Goal: Task Accomplishment & Management: Manage account settings

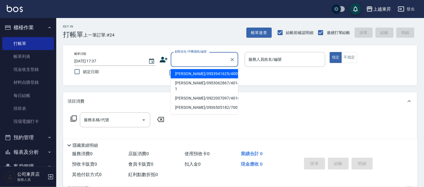
click at [185, 63] on input "顧客姓名/手機號碼/編號" at bounding box center [200, 60] width 54 height 10
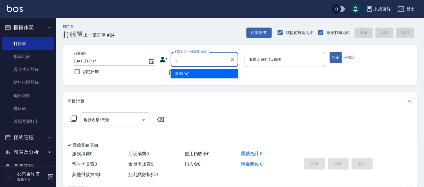
type input "c"
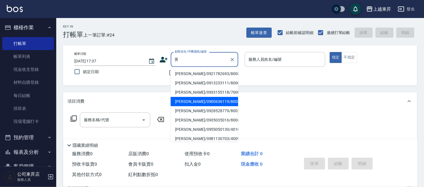
click at [182, 100] on li "[PERSON_NAME]/0900636119/80032" at bounding box center [205, 101] width 68 height 9
type input "[PERSON_NAME]/0900636119/80032"
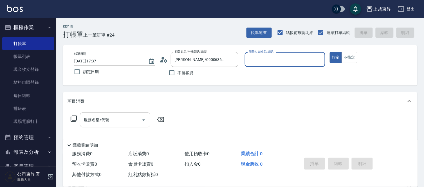
type input "[PERSON_NAME]-08"
click at [100, 117] on div "服務名稱/代號 服務名稱/代號" at bounding box center [115, 120] width 70 height 15
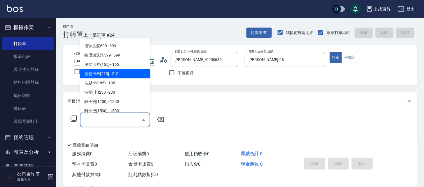
scroll to position [125, 0]
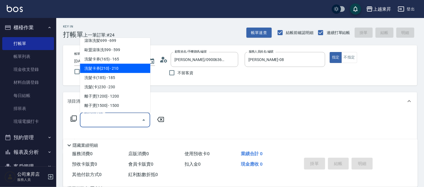
click at [106, 68] on span "洗髮卡券[210] - 210" at bounding box center [115, 68] width 70 height 9
type input "洗髮卡券[210](222)"
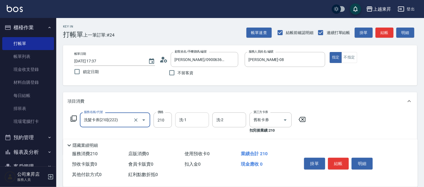
click at [193, 120] on input "洗-1" at bounding box center [192, 120] width 29 height 10
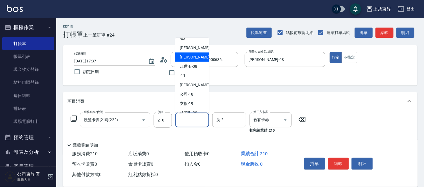
scroll to position [62, 0]
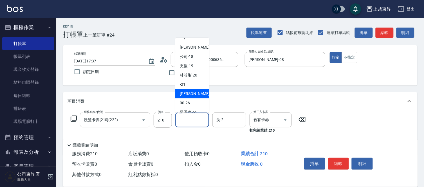
click at [194, 95] on span "[PERSON_NAME]-22" at bounding box center [197, 94] width 35 height 6
type input "[PERSON_NAME]-22"
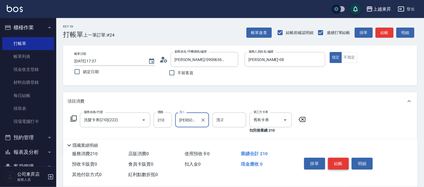
click at [341, 165] on button "結帳" at bounding box center [338, 164] width 21 height 12
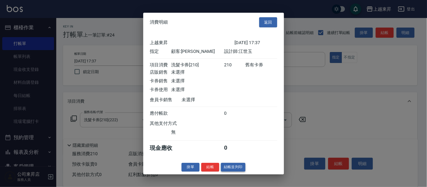
click at [229, 169] on button "結帳並列印" at bounding box center [233, 167] width 24 height 9
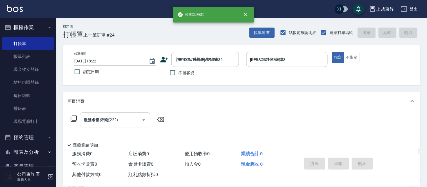
type input "[DATE] 18:22"
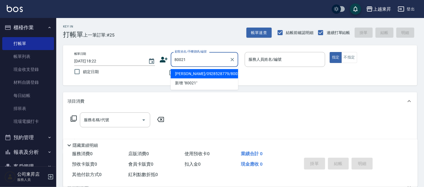
type input "[PERSON_NAME]/0928528779/80021"
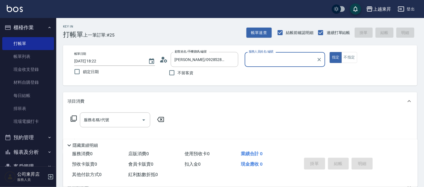
type input "[PERSON_NAME]-08"
click at [116, 118] on input "服務名稱/代號" at bounding box center [110, 120] width 57 height 10
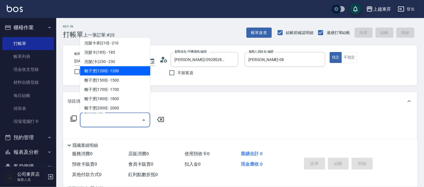
scroll to position [156, 0]
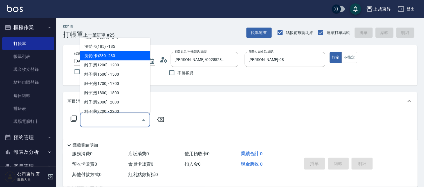
click at [115, 55] on span "洗髮(卡)230 - 230" at bounding box center [115, 55] width 70 height 9
type input "洗髮(卡)230(224)"
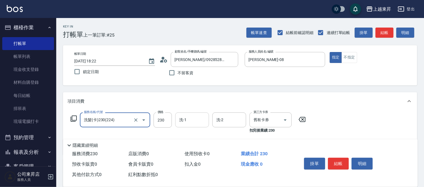
drag, startPoint x: 196, startPoint y: 119, endPoint x: 196, endPoint y: 115, distance: 4.0
click at [196, 119] on input "洗-1" at bounding box center [192, 120] width 29 height 10
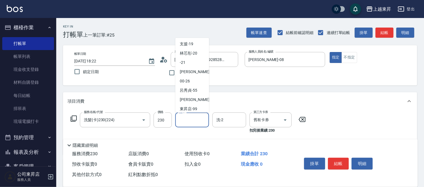
scroll to position [87, 0]
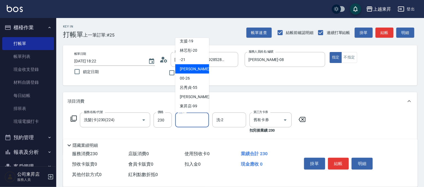
click at [191, 68] on span "[PERSON_NAME]-22" at bounding box center [197, 69] width 35 height 6
type input "[PERSON_NAME]-22"
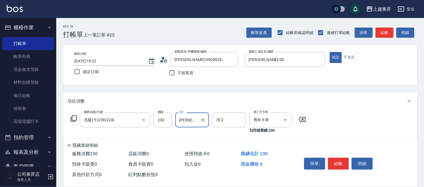
click at [333, 153] on div "掛單 結帳 明細" at bounding box center [353, 164] width 116 height 31
click at [338, 159] on button "結帳" at bounding box center [338, 164] width 21 height 12
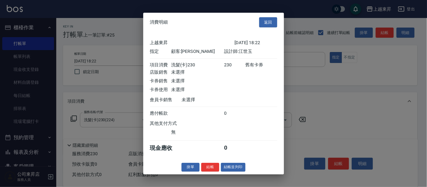
drag, startPoint x: 215, startPoint y: 169, endPoint x: 229, endPoint y: 168, distance: 14.4
click at [215, 168] on button "結帳" at bounding box center [210, 167] width 18 height 9
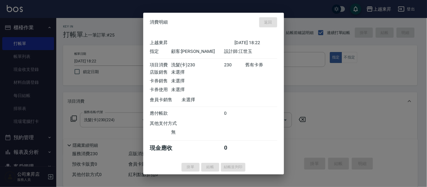
type input "[DATE] 18:23"
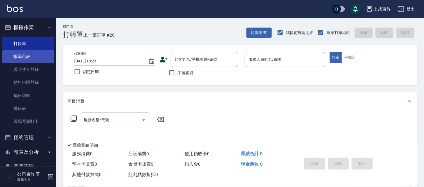
click at [28, 56] on link "帳單列表" at bounding box center [28, 56] width 52 height 13
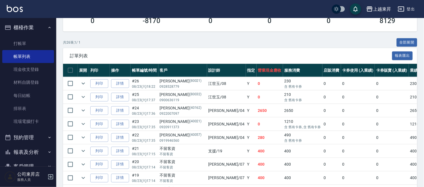
scroll to position [125, 0]
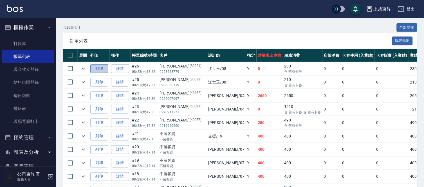
click at [102, 66] on button "列印" at bounding box center [99, 68] width 18 height 9
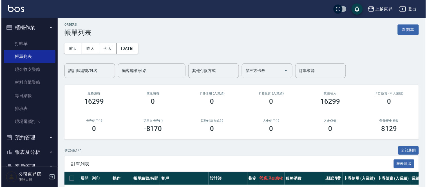
scroll to position [0, 0]
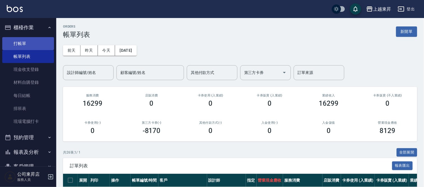
click at [21, 46] on link "打帳單" at bounding box center [28, 43] width 52 height 13
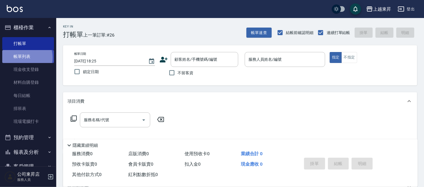
click at [21, 58] on link "帳單列表" at bounding box center [28, 56] width 52 height 13
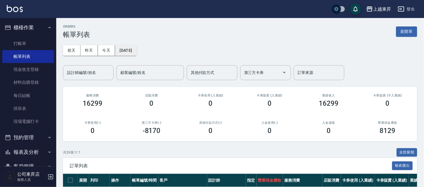
click at [131, 50] on button "[DATE]" at bounding box center [125, 50] width 21 height 10
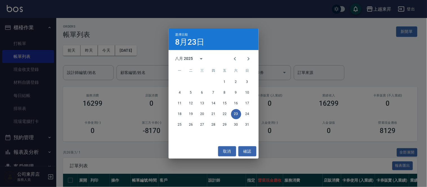
click at [176, 57] on div "八月 2025" at bounding box center [184, 59] width 18 height 6
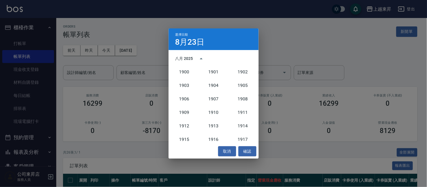
scroll to position [521, 0]
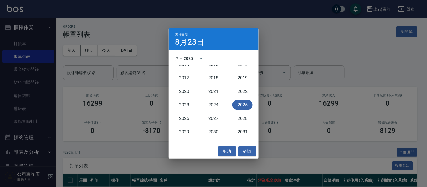
click at [239, 102] on button "2025" at bounding box center [242, 105] width 20 height 10
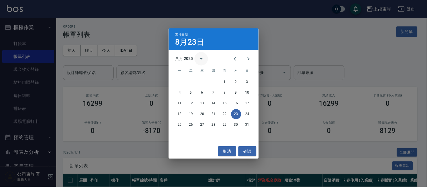
click at [200, 58] on icon "calendar view is open, switch to year view" at bounding box center [201, 58] width 7 height 7
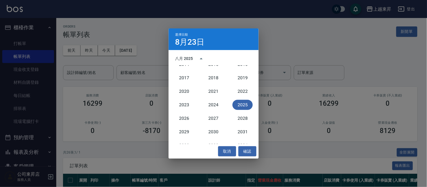
click at [177, 42] on h4 "8月23日" at bounding box center [189, 42] width 29 height 7
click at [247, 151] on button "確認" at bounding box center [247, 151] width 18 height 10
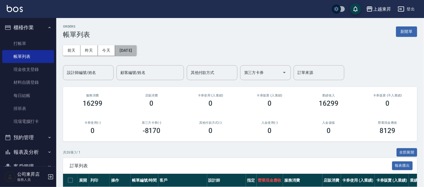
click at [130, 51] on button "[DATE]" at bounding box center [125, 50] width 21 height 10
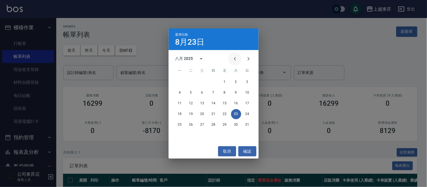
click at [232, 58] on icon "Previous month" at bounding box center [235, 58] width 7 height 7
click at [232, 59] on icon "Previous month" at bounding box center [235, 58] width 7 height 7
click at [225, 125] on button "27" at bounding box center [225, 125] width 10 height 10
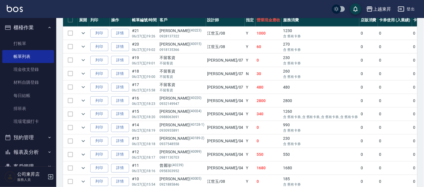
scroll to position [187, 0]
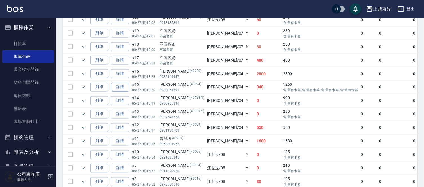
click at [122, 88] on link "詳情" at bounding box center [120, 87] width 18 height 9
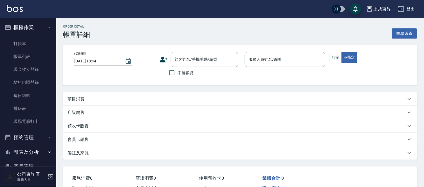
type input "[DATE] 18:20"
type input "[PERSON_NAME]04"
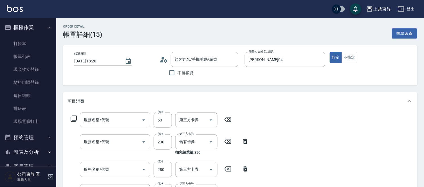
type input "[PERSON_NAME]/0988063691/40024"
type input "勞水(805)"
type input "洗髮(卡)230(224)"
type input "洗髮[280](202)"
type input "洗髮(卡)230(224)"
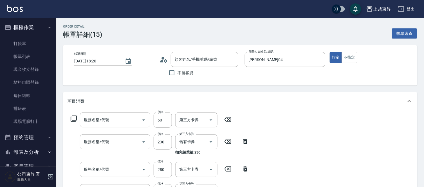
type input "洗髮(卡)230(224)"
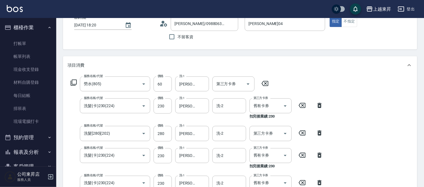
scroll to position [31, 0]
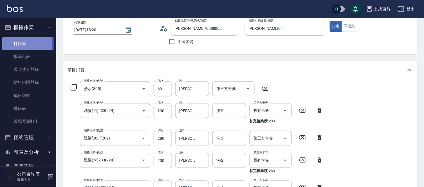
click at [21, 44] on link "打帳單" at bounding box center [28, 43] width 52 height 13
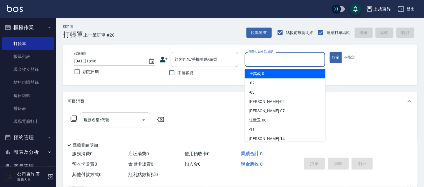
click at [270, 57] on input "服務人員姓名/編號" at bounding box center [285, 60] width 76 height 10
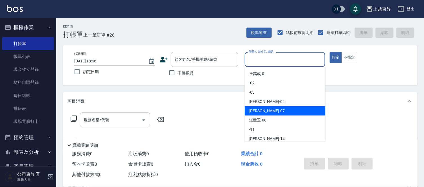
click at [256, 111] on span "[PERSON_NAME] -07" at bounding box center [266, 111] width 35 height 6
type input "[PERSON_NAME]-07"
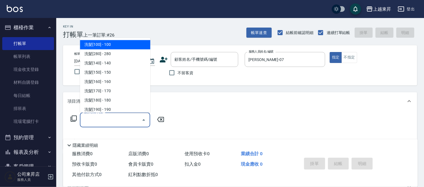
click at [114, 119] on input "服務名稱/代號" at bounding box center [110, 120] width 57 height 10
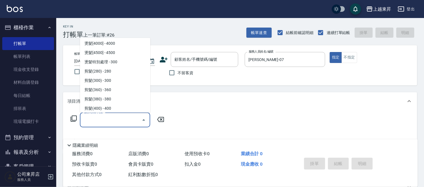
scroll to position [375, 0]
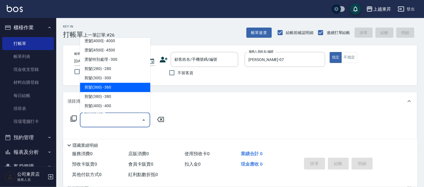
click at [122, 85] on span "剪髮(360) - 360" at bounding box center [115, 87] width 70 height 9
type input "剪髮(360)(403)"
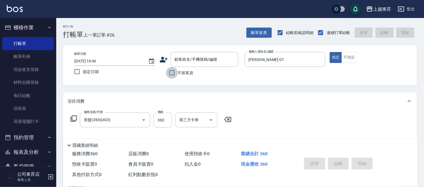
click at [172, 72] on input "不留客資" at bounding box center [172, 73] width 12 height 12
checkbox input "true"
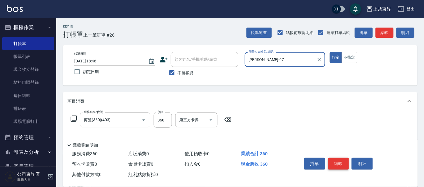
click at [338, 161] on button "結帳" at bounding box center [338, 164] width 21 height 12
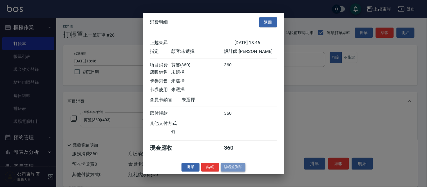
click at [241, 170] on button "結帳並列印" at bounding box center [233, 167] width 24 height 9
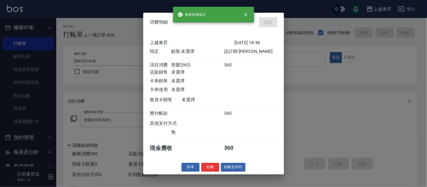
type input "[DATE] 19:01"
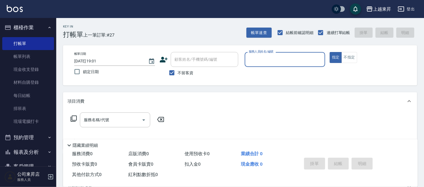
click at [254, 59] on input "服務人員姓名/編號" at bounding box center [285, 60] width 76 height 10
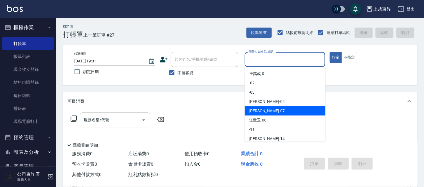
click at [258, 111] on span "[PERSON_NAME] -07" at bounding box center [266, 111] width 35 height 6
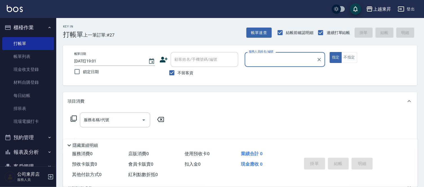
type input "[PERSON_NAME]-07"
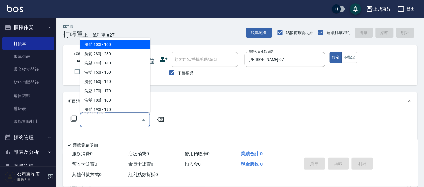
click at [115, 117] on input "服務名稱/代號" at bounding box center [110, 120] width 57 height 10
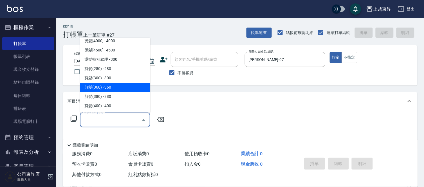
click at [117, 87] on span "剪髮(360) - 360" at bounding box center [115, 87] width 70 height 9
type input "剪髮(360)(403)"
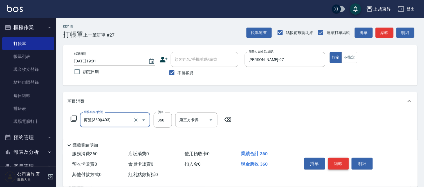
click at [338, 160] on button "結帳" at bounding box center [338, 164] width 21 height 12
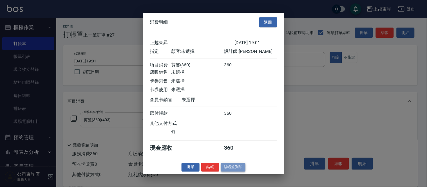
click at [238, 168] on button "結帳並列印" at bounding box center [233, 167] width 24 height 9
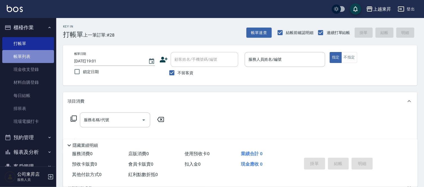
click at [31, 54] on link "帳單列表" at bounding box center [28, 56] width 52 height 13
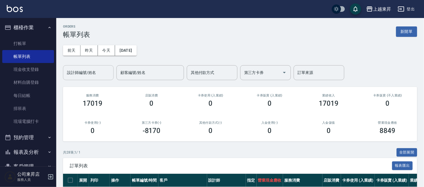
click at [72, 70] on input "設計師編號/姓名" at bounding box center [89, 73] width 46 height 10
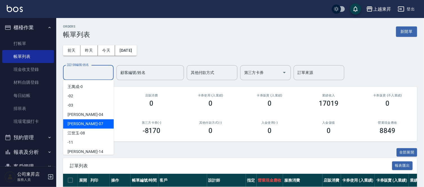
click at [78, 122] on span "[PERSON_NAME] -07" at bounding box center [85, 124] width 35 height 6
type input "[PERSON_NAME]-07"
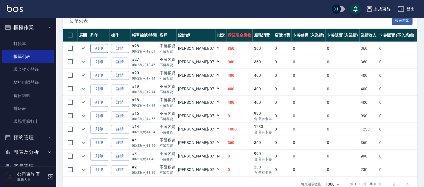
scroll to position [156, 0]
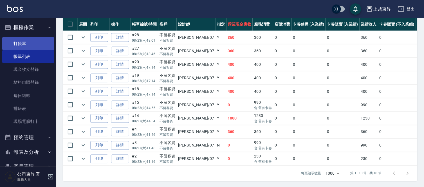
click at [24, 42] on link "打帳單" at bounding box center [28, 43] width 52 height 13
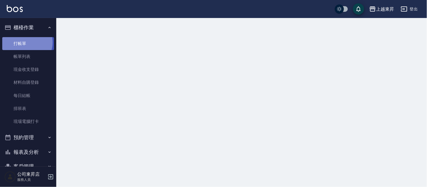
click at [24, 42] on link "打帳單" at bounding box center [28, 43] width 52 height 13
drag, startPoint x: 23, startPoint y: 41, endPoint x: 22, endPoint y: 10, distance: 31.8
click at [22, 42] on link "打帳單" at bounding box center [28, 43] width 52 height 13
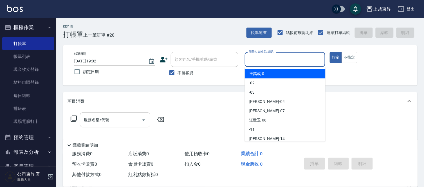
click at [299, 64] on input "服務人員姓名/編號" at bounding box center [285, 60] width 76 height 10
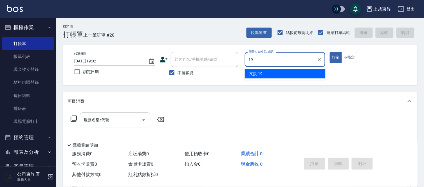
type input "支援-19"
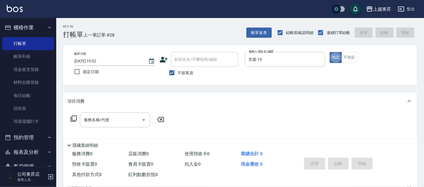
type button "true"
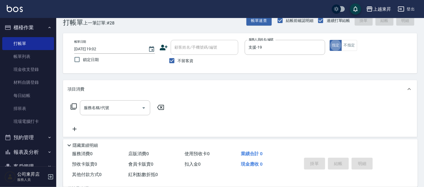
scroll to position [12, 0]
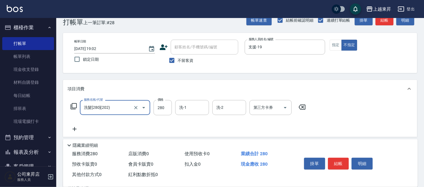
type input "洗髮[280](202)"
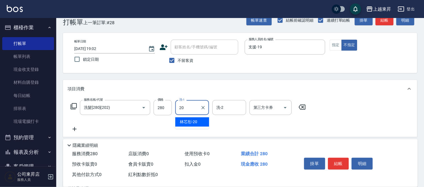
type input "林芯彤-20"
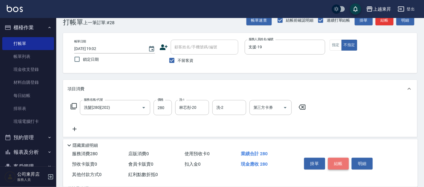
click at [342, 158] on button "結帳" at bounding box center [338, 164] width 21 height 12
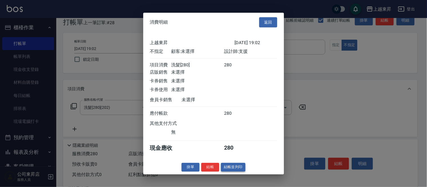
click at [237, 170] on button "結帳並列印" at bounding box center [233, 167] width 24 height 9
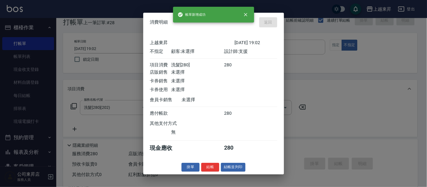
type input "[DATE] 19:10"
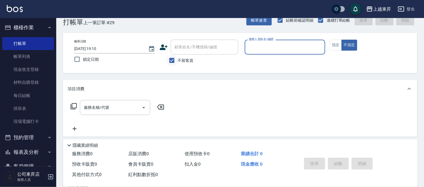
click at [173, 59] on input "不留客資" at bounding box center [172, 61] width 12 height 12
checkbox input "false"
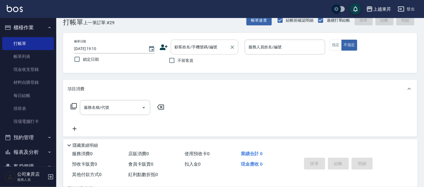
click at [186, 46] on input "顧客姓名/手機號碼/編號" at bounding box center [200, 47] width 54 height 10
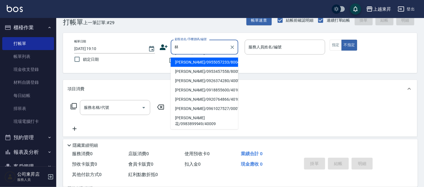
scroll to position [62, 0]
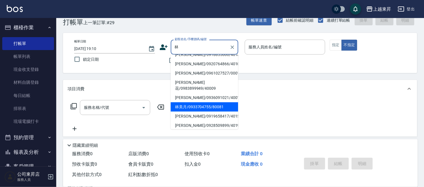
click at [184, 41] on li "[PERSON_NAME]/0953457558/80057" at bounding box center [205, 36] width 68 height 9
type input "[PERSON_NAME]/0953457558/80057"
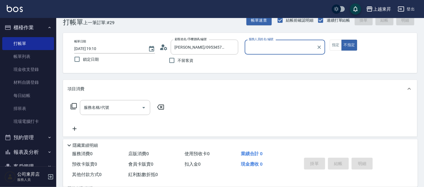
type input "[PERSON_NAME]-08"
click at [184, 49] on input "[PERSON_NAME]/0953457558/80057" at bounding box center [200, 47] width 54 height 10
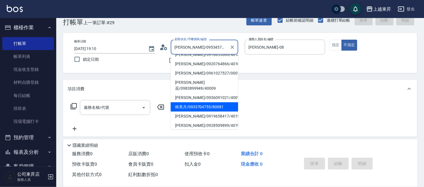
click at [192, 102] on li "林美月/0933704755/80081" at bounding box center [205, 106] width 68 height 9
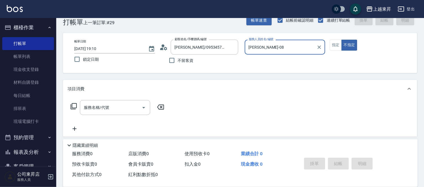
type input "林美月/0933704755/80081"
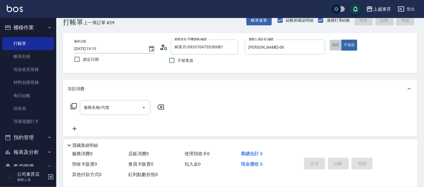
drag, startPoint x: 334, startPoint y: 44, endPoint x: 317, endPoint y: 58, distance: 22.0
click at [333, 45] on button "指定" at bounding box center [336, 45] width 12 height 11
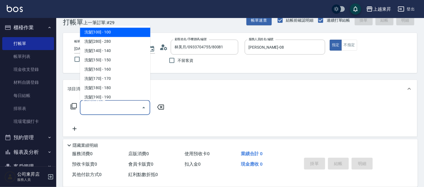
click at [89, 110] on input "服務名稱/代號" at bounding box center [110, 108] width 57 height 10
click at [102, 31] on span "洗髮[100] - 100" at bounding box center [115, 32] width 70 height 9
type input "洗髮[100](201)"
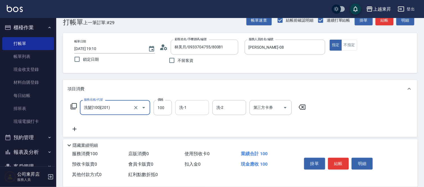
click at [190, 106] on input "洗-1" at bounding box center [192, 108] width 29 height 10
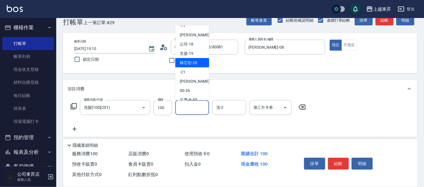
click at [191, 63] on span "林芯彤 -20" at bounding box center [188, 63] width 17 height 6
type input "林芯彤-20"
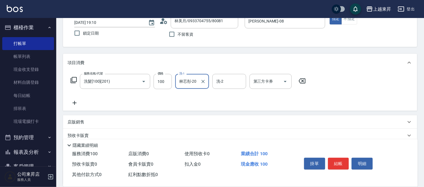
scroll to position [75, 0]
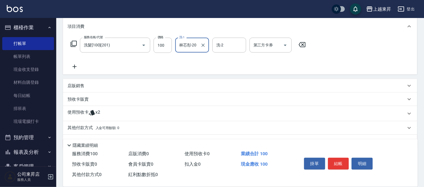
click at [74, 68] on icon at bounding box center [75, 66] width 14 height 7
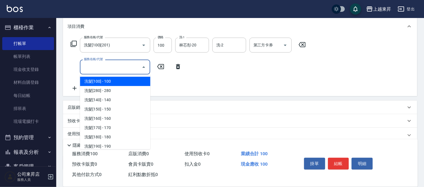
click at [93, 72] on input "服務名稱/代號" at bounding box center [110, 67] width 57 height 10
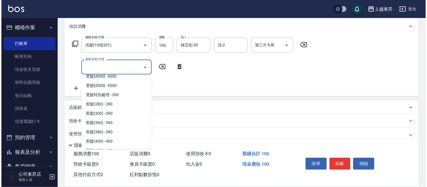
scroll to position [438, 0]
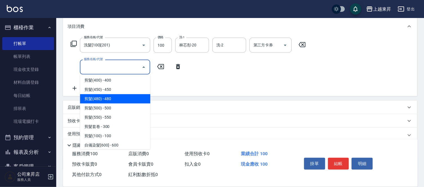
click at [110, 97] on span "剪髮(480) - 480" at bounding box center [115, 98] width 70 height 9
type input "剪髮(480)(407)"
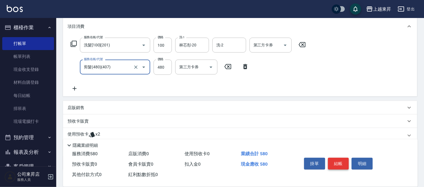
click at [337, 161] on button "結帳" at bounding box center [338, 164] width 21 height 12
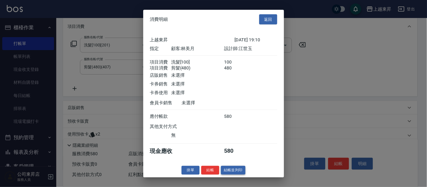
click at [226, 175] on button "結帳並列印" at bounding box center [233, 170] width 24 height 9
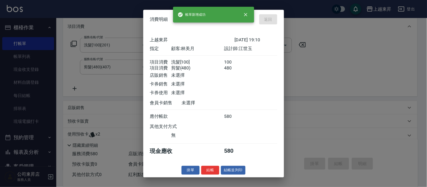
type input "[DATE] 19:22"
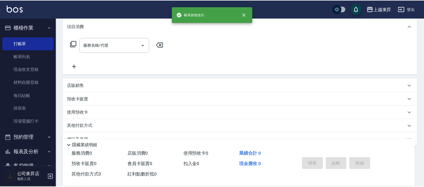
scroll to position [0, 0]
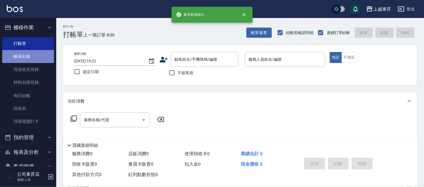
click at [32, 59] on link "帳單列表" at bounding box center [28, 56] width 52 height 13
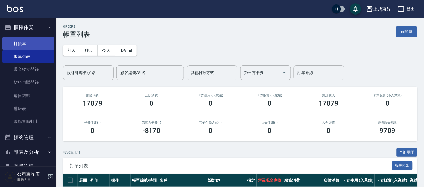
click at [26, 43] on link "打帳單" at bounding box center [28, 43] width 52 height 13
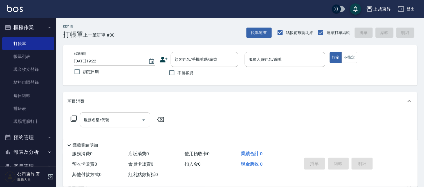
click at [122, 111] on div "服務名稱/代號 服務名稱/代號" at bounding box center [240, 129] width 354 height 39
drag, startPoint x: 122, startPoint y: 111, endPoint x: 120, endPoint y: 116, distance: 5.4
click at [121, 116] on div "服務名稱/代號 服務名稱/代號" at bounding box center [240, 129] width 354 height 39
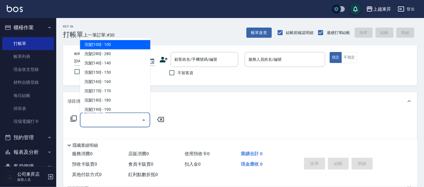
drag, startPoint x: 120, startPoint y: 116, endPoint x: 120, endPoint y: 121, distance: 4.5
click at [120, 121] on input "服務名稱/代號" at bounding box center [110, 120] width 57 height 10
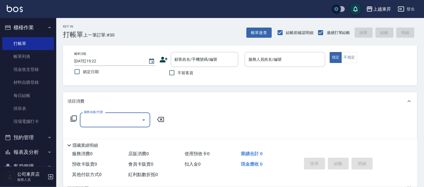
click at [119, 127] on div "服務名稱/代號" at bounding box center [115, 120] width 70 height 15
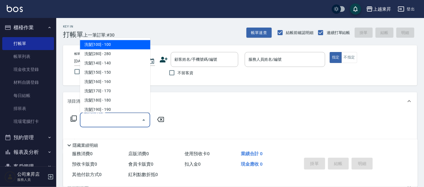
click at [120, 126] on div "服務名稱/代號" at bounding box center [115, 120] width 70 height 15
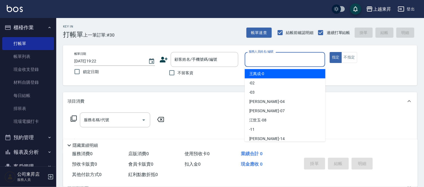
click at [265, 59] on input "服務人員姓名/編號" at bounding box center [285, 60] width 76 height 10
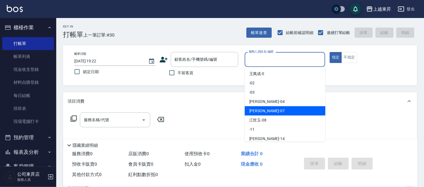
drag, startPoint x: 252, startPoint y: 108, endPoint x: 371, endPoint y: 38, distance: 137.6
click at [258, 105] on ul "[PERSON_NAME]-0 -02 -03 [PERSON_NAME]04 [PERSON_NAME] -07 [PERSON_NAME]-08 -11 …" at bounding box center [285, 104] width 81 height 75
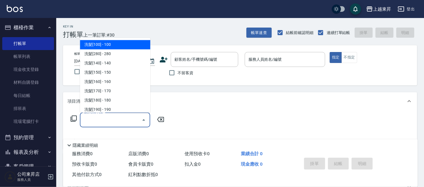
click at [102, 117] on input "服務名稱/代號" at bounding box center [110, 120] width 57 height 10
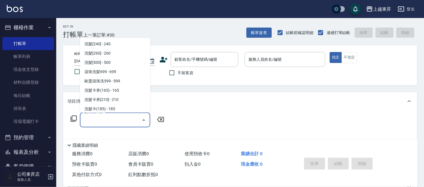
scroll to position [125, 0]
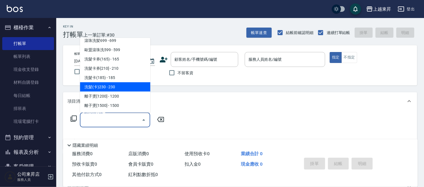
click at [117, 86] on span "洗髮(卡)230 - 230" at bounding box center [115, 86] width 70 height 9
type input "洗髮(卡)230(224)"
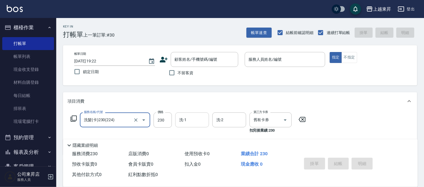
click at [190, 122] on input "洗-1" at bounding box center [192, 120] width 29 height 10
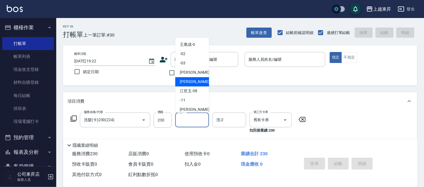
click at [184, 81] on span "[PERSON_NAME] -07" at bounding box center [197, 82] width 35 height 6
type input "[PERSON_NAME]-07"
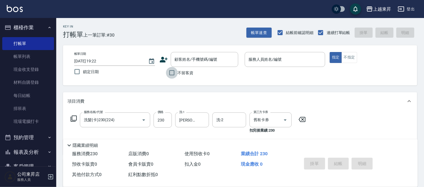
drag, startPoint x: 170, startPoint y: 71, endPoint x: 248, endPoint y: 135, distance: 101.6
click at [171, 72] on input "不留客資" at bounding box center [172, 73] width 12 height 12
checkbox input "true"
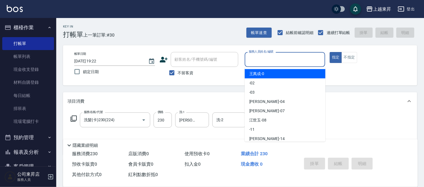
click at [267, 58] on input "服務人員姓名/編號" at bounding box center [285, 60] width 76 height 10
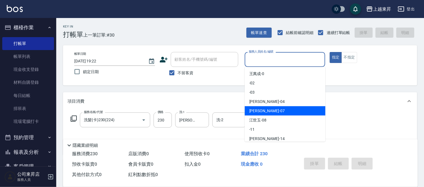
click at [254, 110] on span "[PERSON_NAME] -07" at bounding box center [266, 111] width 35 height 6
type input "[PERSON_NAME]-07"
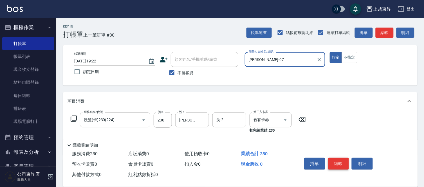
click at [333, 161] on button "結帳" at bounding box center [338, 164] width 21 height 12
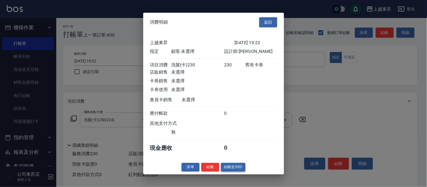
click at [238, 170] on button "結帳並列印" at bounding box center [233, 167] width 24 height 9
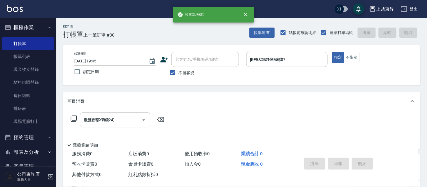
type input "[DATE] 19:45"
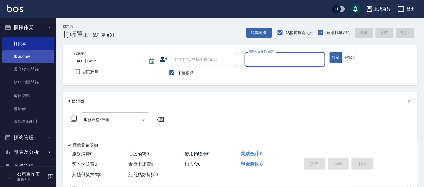
click at [26, 56] on link "帳單列表" at bounding box center [28, 56] width 52 height 13
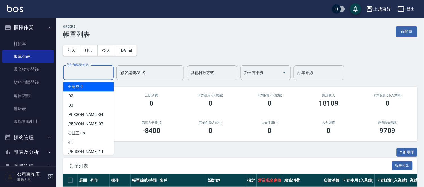
click at [74, 73] on input "設計師編號/姓名" at bounding box center [89, 73] width 46 height 10
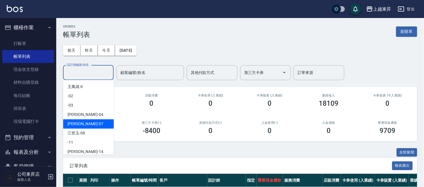
click at [71, 124] on span "[PERSON_NAME] -07" at bounding box center [85, 124] width 35 height 6
type input "[PERSON_NAME]-07"
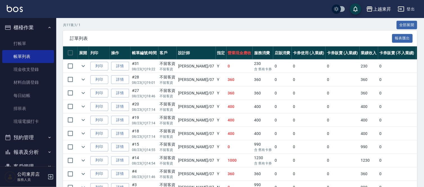
scroll to position [31, 0]
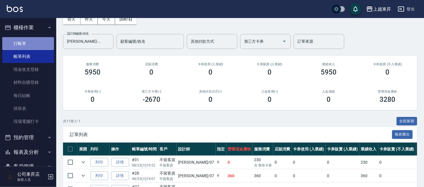
click at [38, 41] on link "打帳單" at bounding box center [28, 43] width 52 height 13
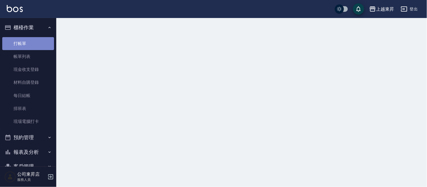
click at [38, 41] on link "打帳單" at bounding box center [28, 43] width 52 height 13
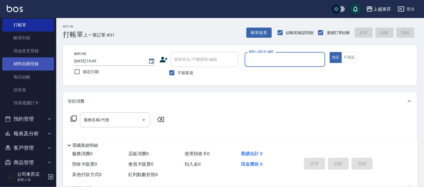
scroll to position [28, 0]
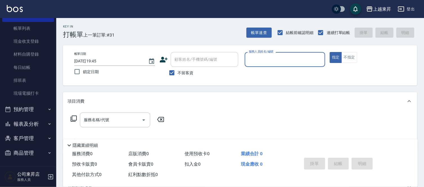
click at [18, 120] on button "報表及分析" at bounding box center [28, 124] width 52 height 15
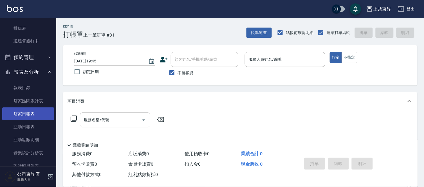
scroll to position [91, 0]
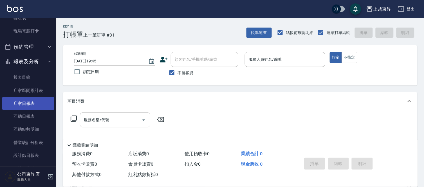
click at [42, 98] on link "店家日報表" at bounding box center [28, 103] width 52 height 13
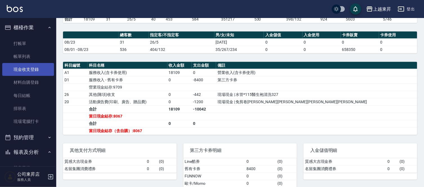
click at [30, 69] on link "現金收支登錄" at bounding box center [28, 69] width 52 height 13
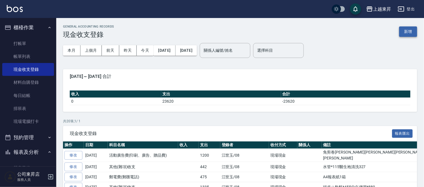
click at [412, 30] on button "新增" at bounding box center [408, 31] width 18 height 10
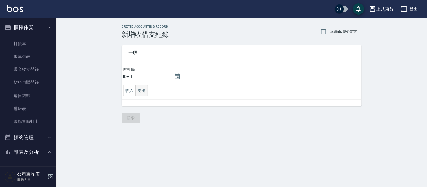
click at [142, 92] on button "支出" at bounding box center [141, 91] width 13 height 12
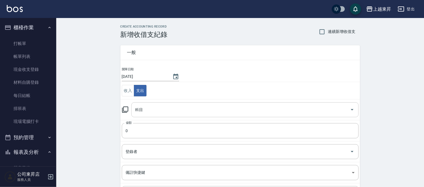
click at [148, 111] on input "科目" at bounding box center [241, 110] width 214 height 10
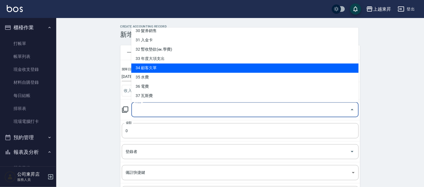
scroll to position [282, 0]
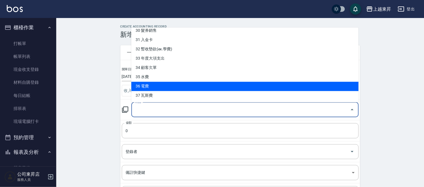
click at [149, 86] on li "36 電費" at bounding box center [244, 86] width 227 height 9
type input "36 電費"
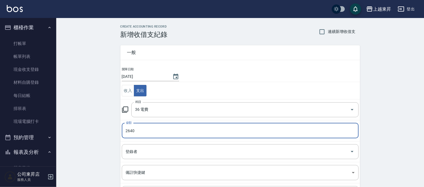
type input "2640"
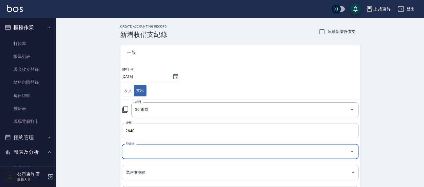
click at [135, 153] on input "登錄者" at bounding box center [235, 152] width 223 height 10
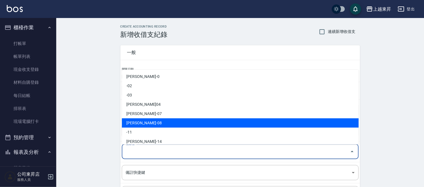
click at [140, 124] on li "[PERSON_NAME]-08" at bounding box center [240, 122] width 237 height 9
type input "[PERSON_NAME]-08"
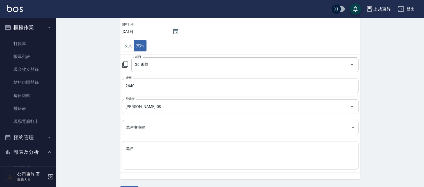
scroll to position [61, 0]
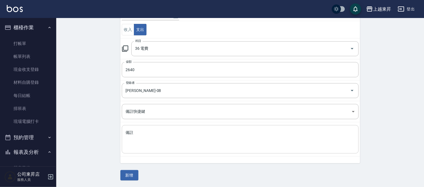
click at [134, 136] on textarea "備註" at bounding box center [240, 139] width 229 height 19
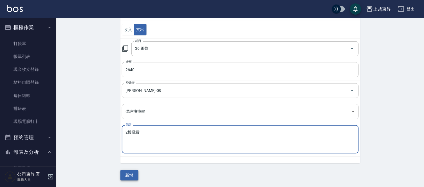
type textarea "2樓電費"
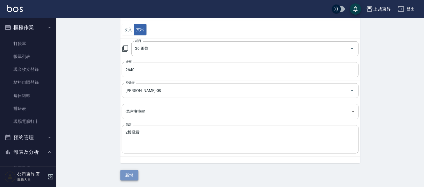
click at [129, 177] on button "新增" at bounding box center [129, 175] width 18 height 10
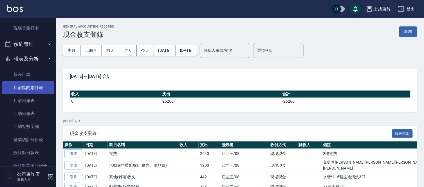
scroll to position [94, 0]
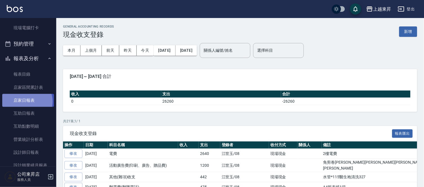
click at [26, 102] on link "店家日報表" at bounding box center [28, 100] width 52 height 13
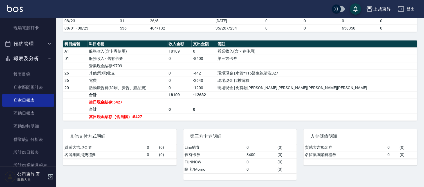
scroll to position [183, 0]
click at [21, 151] on link "設計師日報表" at bounding box center [28, 152] width 52 height 13
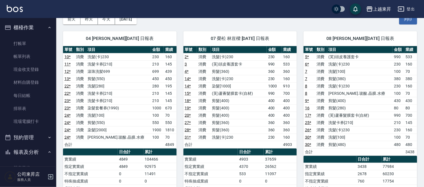
drag, startPoint x: 24, startPoint y: 54, endPoint x: 167, endPoint y: 91, distance: 147.6
click at [24, 54] on link "帳單列表" at bounding box center [28, 56] width 52 height 13
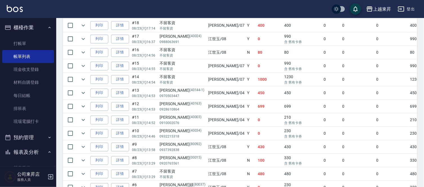
scroll to position [313, 0]
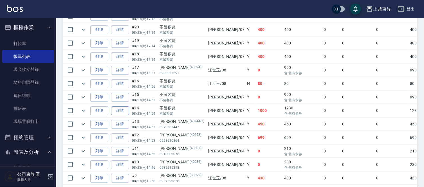
click at [118, 111] on link "詳情" at bounding box center [120, 110] width 18 height 9
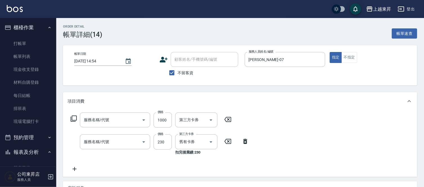
type input "[DATE] 14:54"
checkbox input "true"
type input "[PERSON_NAME]-07"
type input "染髮[1000](502)"
type input "洗髮(卡)230(224)"
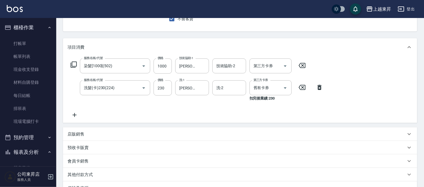
scroll to position [122, 0]
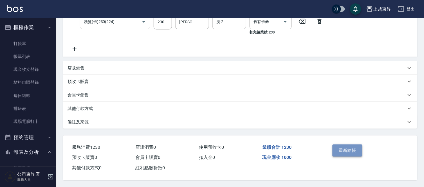
click at [351, 153] on button "重新結帳" at bounding box center [348, 151] width 30 height 12
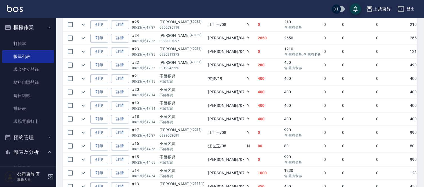
scroll to position [219, 0]
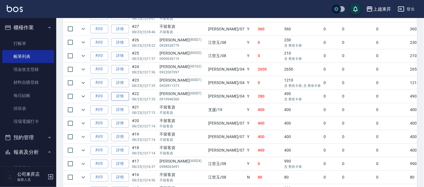
click at [122, 97] on link "詳情" at bounding box center [120, 96] width 18 height 9
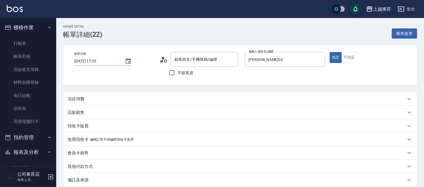
type input "[DATE] 17:35"
type input "[PERSON_NAME]04"
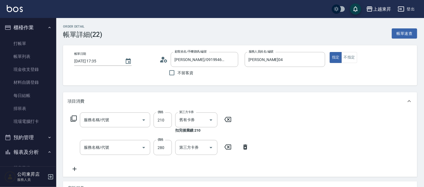
type input "[PERSON_NAME]/0919946560/40057"
type input "洗髮卡券[210](222)"
type input "洗髮[280](202)"
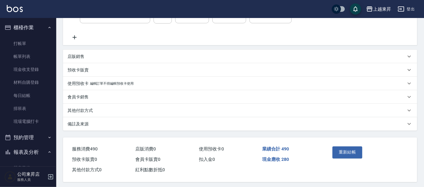
scroll to position [135, 0]
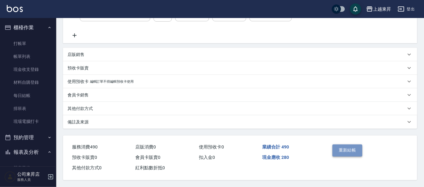
click at [350, 152] on button "重新結帳" at bounding box center [348, 151] width 30 height 12
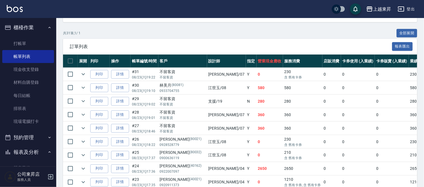
scroll to position [156, 0]
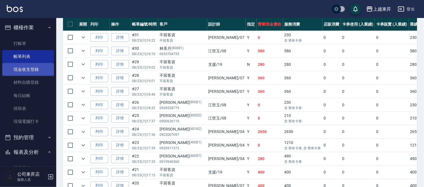
click at [39, 70] on link "現金收支登錄" at bounding box center [28, 69] width 52 height 13
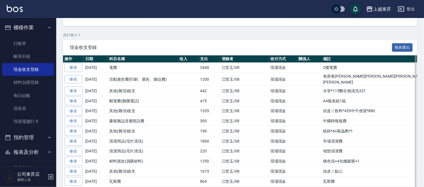
scroll to position [94, 0]
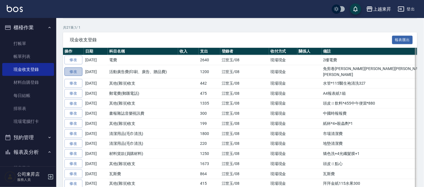
click at [74, 71] on link "修改" at bounding box center [73, 72] width 18 height 9
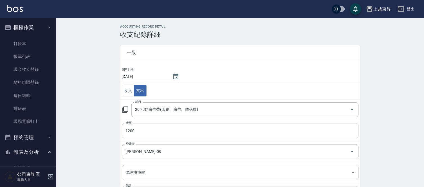
click at [133, 134] on input "1200" at bounding box center [240, 130] width 237 height 15
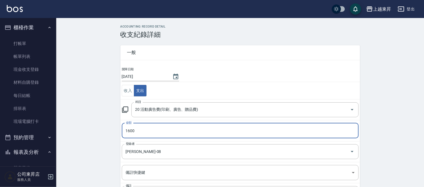
type input "1600"
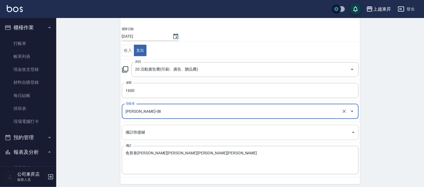
scroll to position [55, 0]
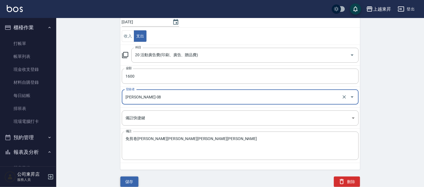
click at [130, 179] on button "儲存" at bounding box center [129, 182] width 18 height 10
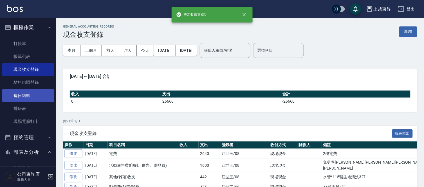
click at [25, 94] on link "每日結帳" at bounding box center [28, 95] width 52 height 13
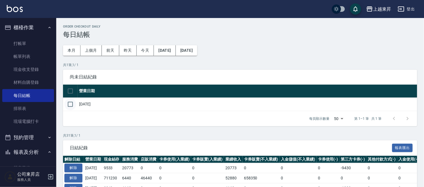
click at [72, 103] on input "checkbox" at bounding box center [70, 104] width 12 height 12
checkbox input "true"
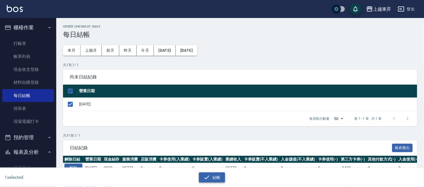
click at [221, 173] on button "結帳" at bounding box center [212, 177] width 26 height 10
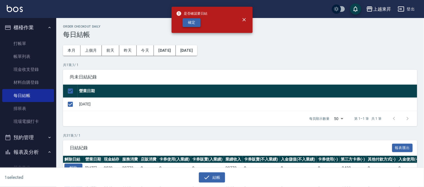
drag, startPoint x: 194, startPoint y: 22, endPoint x: 196, endPoint y: 27, distance: 5.0
click at [194, 23] on button "確定" at bounding box center [192, 22] width 18 height 9
checkbox input "false"
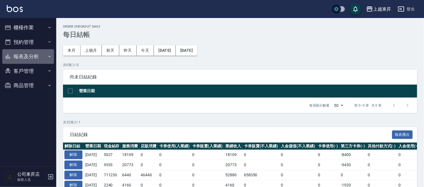
click at [28, 55] on button "報表及分析" at bounding box center [28, 56] width 52 height 15
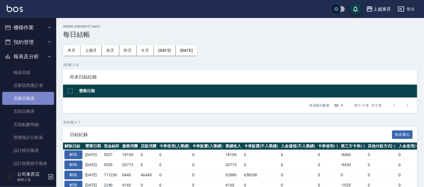
click at [28, 100] on link "店家日報表" at bounding box center [28, 98] width 52 height 13
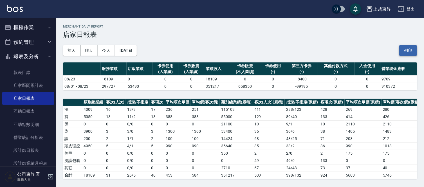
click at [407, 50] on button "列印" at bounding box center [408, 50] width 18 height 10
click at [25, 110] on link "互助日報表" at bounding box center [28, 111] width 52 height 13
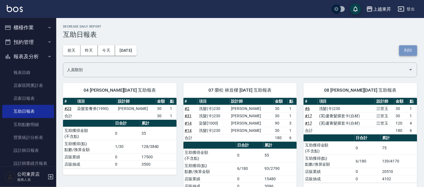
click at [404, 49] on button "列印" at bounding box center [408, 50] width 18 height 10
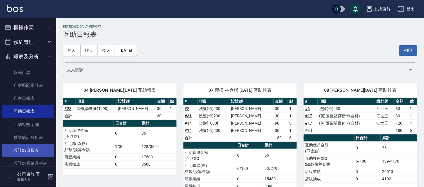
click at [18, 151] on link "設計師日報表" at bounding box center [28, 150] width 52 height 13
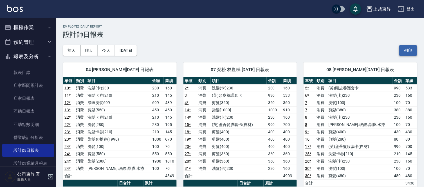
click at [411, 47] on button "列印" at bounding box center [408, 50] width 18 height 10
